Goal: Use online tool/utility: Utilize a website feature to perform a specific function

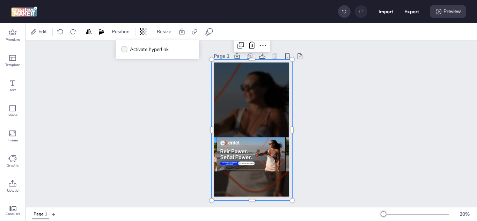
click at [126, 48] on icon at bounding box center [124, 49] width 5 height 4
click at [125, 50] on input "Activate hyperlink" at bounding box center [123, 52] width 5 height 5
checkbox input "true"
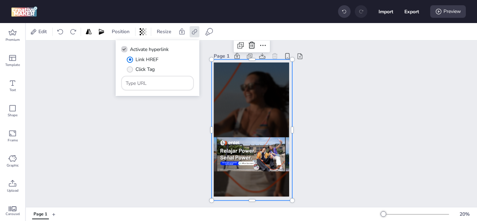
click at [131, 67] on span "" at bounding box center [130, 69] width 6 height 6
click at [131, 70] on input "Click Tag" at bounding box center [128, 72] width 5 height 5
radio input "true"
click at [150, 82] on input "Type URL" at bounding box center [158, 83] width 64 height 7
paste input "[URL][DOMAIN_NAME]"
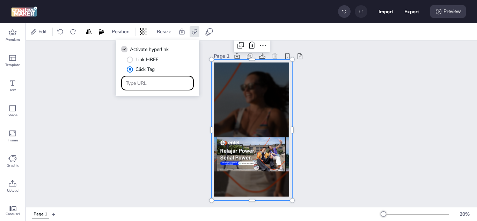
type input "[URL][DOMAIN_NAME]"
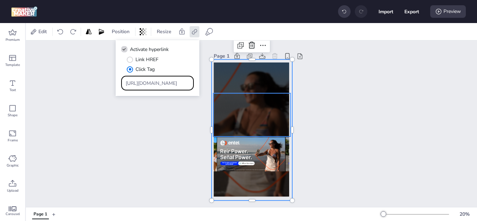
click at [238, 107] on video at bounding box center [251, 115] width 77 height 44
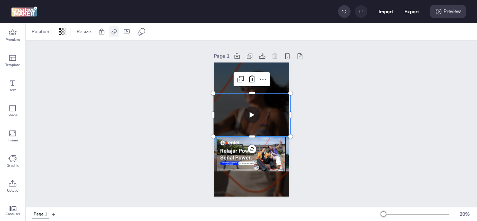
click at [116, 32] on icon at bounding box center [114, 31] width 7 height 7
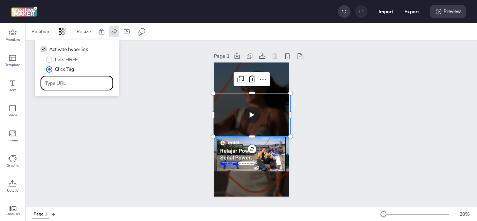
click at [73, 82] on input "Type URL" at bounding box center [77, 83] width 64 height 7
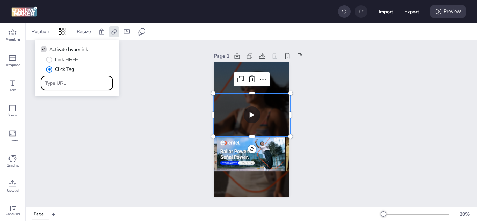
paste input "[URL][DOMAIN_NAME]"
type input "[URL][DOMAIN_NAME]"
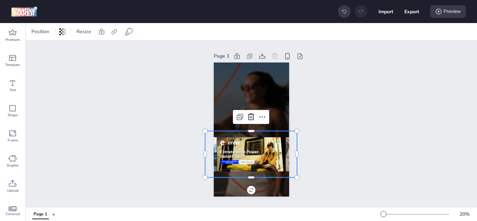
click at [234, 141] on img at bounding box center [251, 154] width 68 height 47
select select "contain"
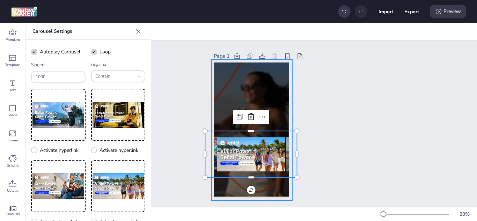
click at [216, 82] on div at bounding box center [252, 129] width 81 height 141
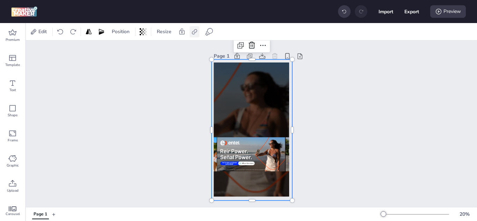
click at [198, 33] on icon at bounding box center [194, 31] width 7 height 7
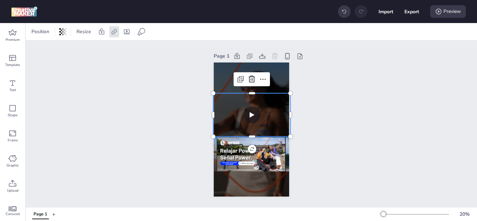
click at [226, 99] on video at bounding box center [251, 115] width 77 height 44
click at [113, 29] on icon at bounding box center [114, 31] width 7 height 7
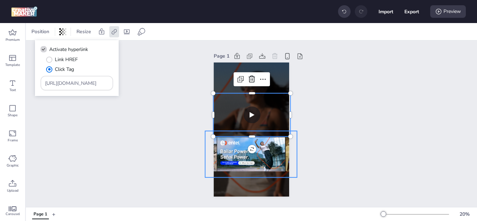
select select "contain"
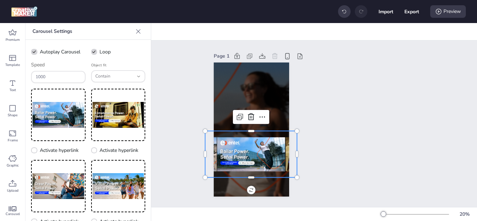
click at [234, 143] on img at bounding box center [251, 154] width 68 height 47
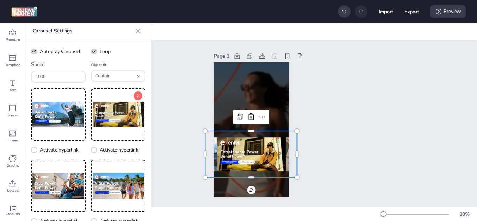
scroll to position [0, 0]
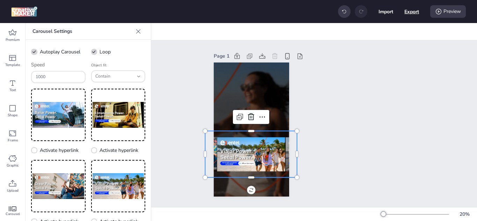
click at [415, 13] on button "Export" at bounding box center [411, 11] width 15 height 15
select select "html"
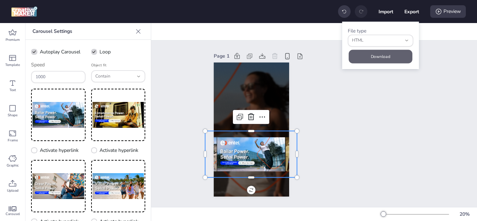
click at [375, 57] on button "Download" at bounding box center [381, 57] width 64 height 14
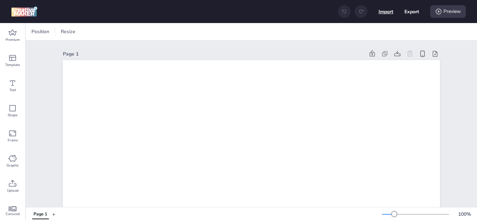
click at [381, 11] on button "Import" at bounding box center [385, 11] width 15 height 15
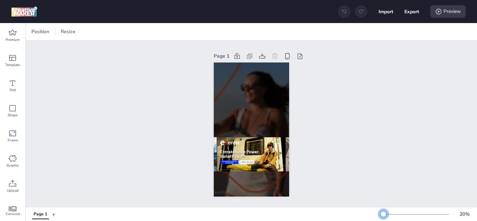
drag, startPoint x: 387, startPoint y: 214, endPoint x: 378, endPoint y: 214, distance: 9.4
click at [380, 214] on div at bounding box center [383, 214] width 6 height 6
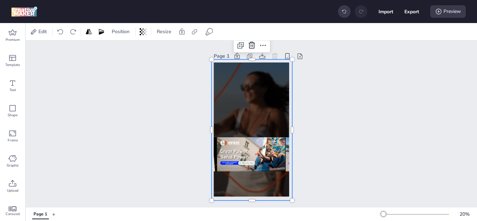
click at [241, 82] on div at bounding box center [252, 129] width 81 height 141
click at [183, 32] on icon at bounding box center [181, 31] width 5 height 6
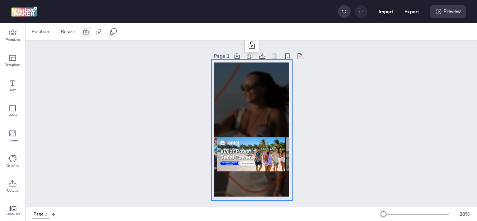
click at [83, 32] on icon at bounding box center [85, 31] width 5 height 6
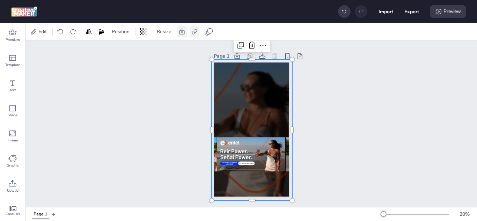
click at [194, 32] on icon at bounding box center [194, 31] width 5 height 5
click at [126, 49] on icon at bounding box center [124, 49] width 5 height 4
click at [125, 50] on input "Activate hyperlink" at bounding box center [123, 52] width 5 height 5
checkbox input "true"
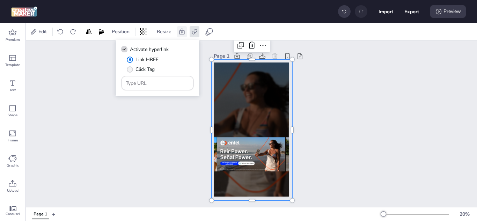
click at [129, 69] on span "" at bounding box center [130, 69] width 6 height 6
click at [129, 70] on input "Click Tag" at bounding box center [128, 72] width 5 height 5
radio input "true"
click at [143, 82] on input "Type URL" at bounding box center [158, 83] width 64 height 7
paste input "[URL][DOMAIN_NAME]"
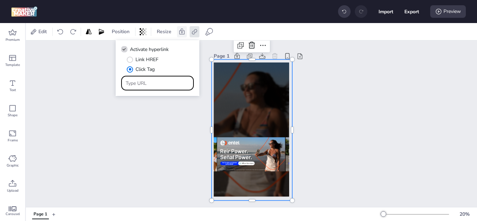
type input "[URL][DOMAIN_NAME]"
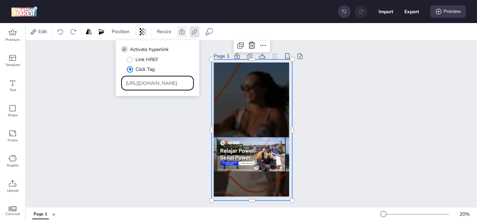
scroll to position [0, 420]
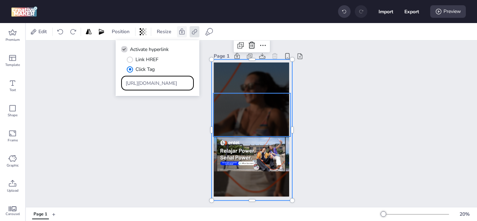
click at [237, 109] on video at bounding box center [251, 115] width 77 height 44
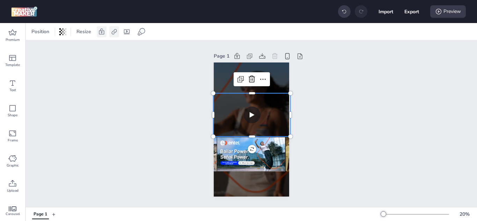
click at [113, 34] on icon at bounding box center [114, 31] width 7 height 7
click at [60, 49] on span "Activate hyperlink" at bounding box center [68, 49] width 39 height 7
click at [45, 50] on input "Activate hyperlink" at bounding box center [42, 52] width 5 height 5
checkbox input "true"
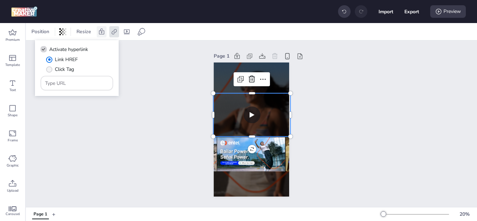
click at [65, 69] on span "Click Tag" at bounding box center [64, 69] width 19 height 7
click at [50, 70] on input "Click Tag" at bounding box center [48, 72] width 5 height 5
radio input "true"
click at [69, 83] on input "Type URL" at bounding box center [77, 83] width 64 height 7
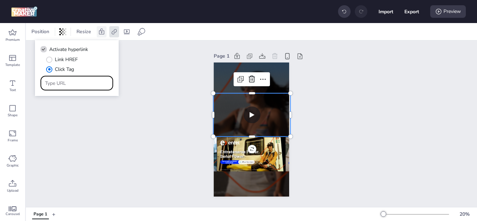
paste input "[URL][DOMAIN_NAME]"
type input "[URL][DOMAIN_NAME]"
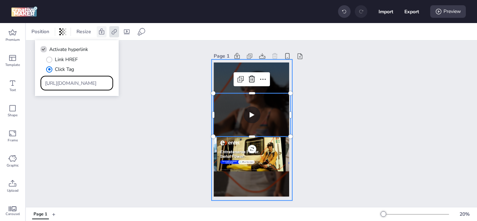
click at [220, 81] on div at bounding box center [252, 129] width 81 height 141
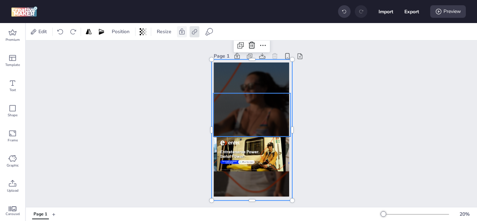
click at [223, 96] on video at bounding box center [251, 115] width 77 height 44
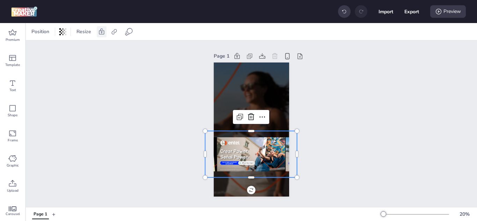
click at [235, 149] on img at bounding box center [251, 154] width 68 height 47
select select "contain"
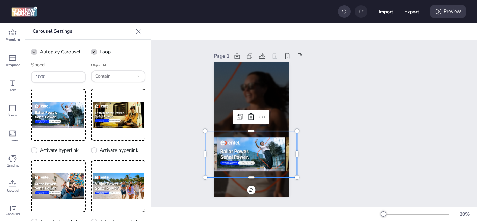
click at [412, 11] on button "Export" at bounding box center [411, 11] width 15 height 15
select select "html"
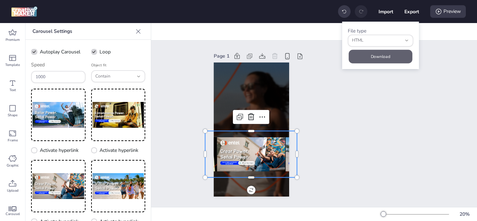
click at [385, 56] on button "Download" at bounding box center [381, 57] width 64 height 14
